Goal: Information Seeking & Learning: Compare options

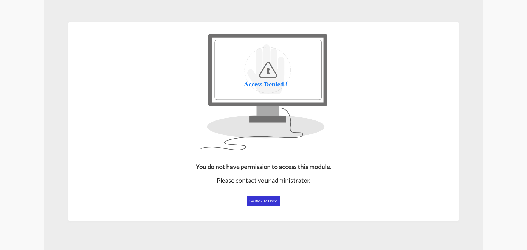
click at [268, 200] on span "Go Back to Home" at bounding box center [263, 201] width 29 height 4
